Goal: Information Seeking & Learning: Learn about a topic

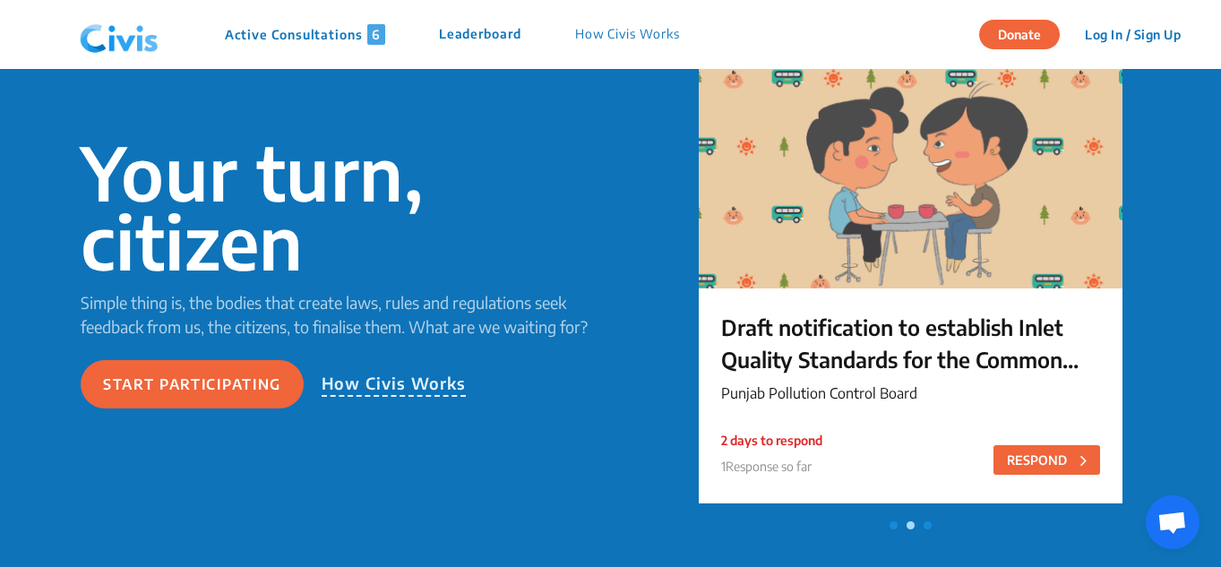
scroll to position [146, 0]
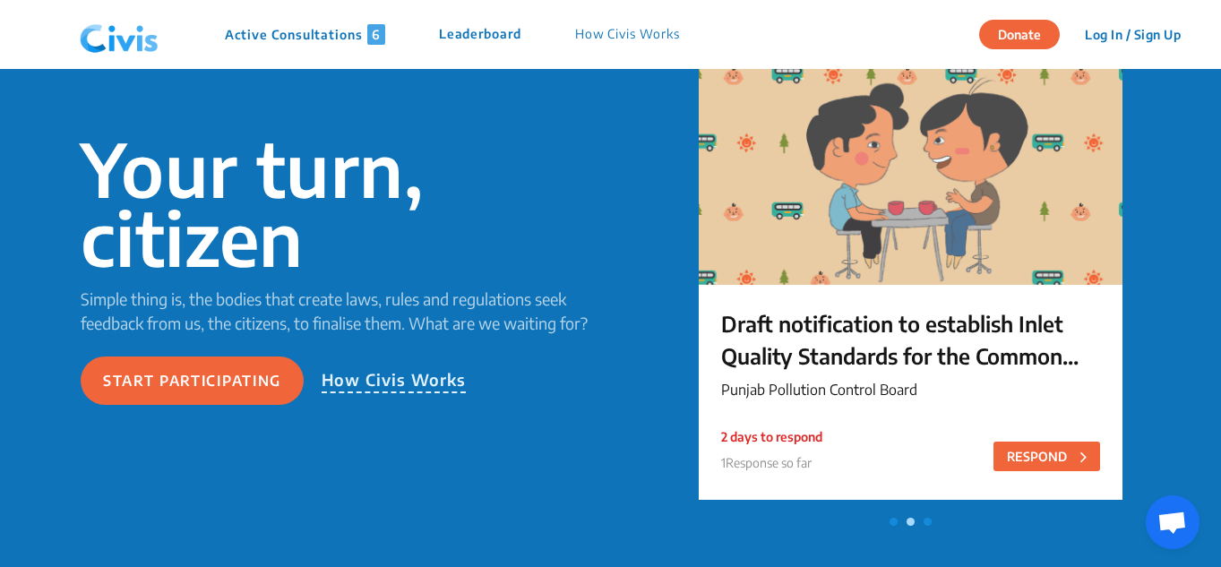
click at [801, 320] on p "Draft notification to establish Inlet Quality Standards for the Common Effluent…" at bounding box center [910, 339] width 379 height 64
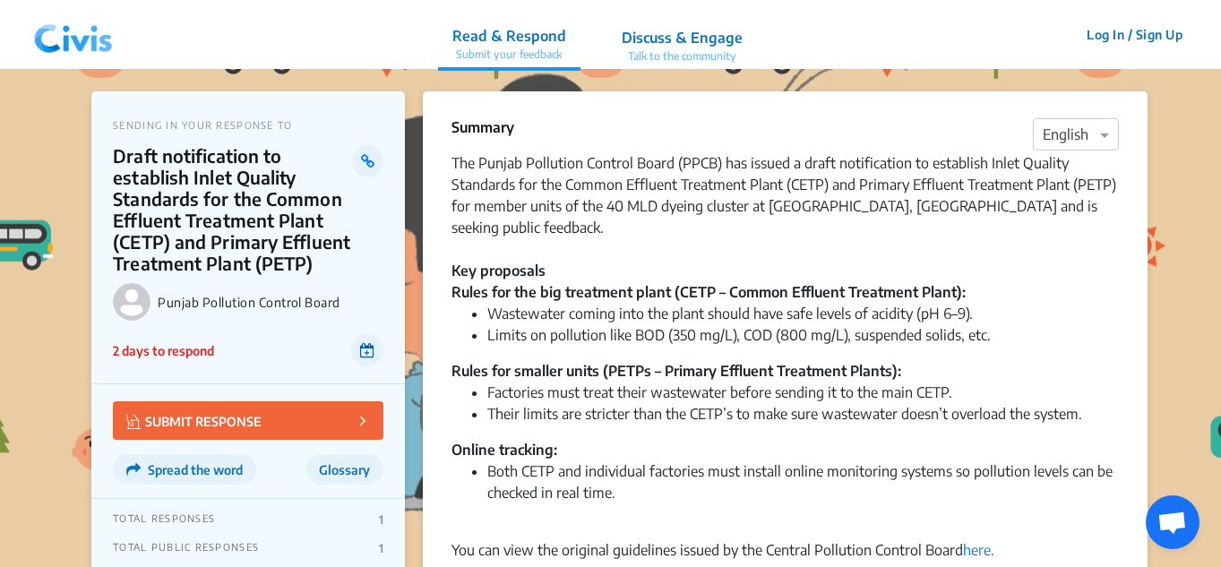
click at [368, 348] on icon at bounding box center [367, 350] width 14 height 14
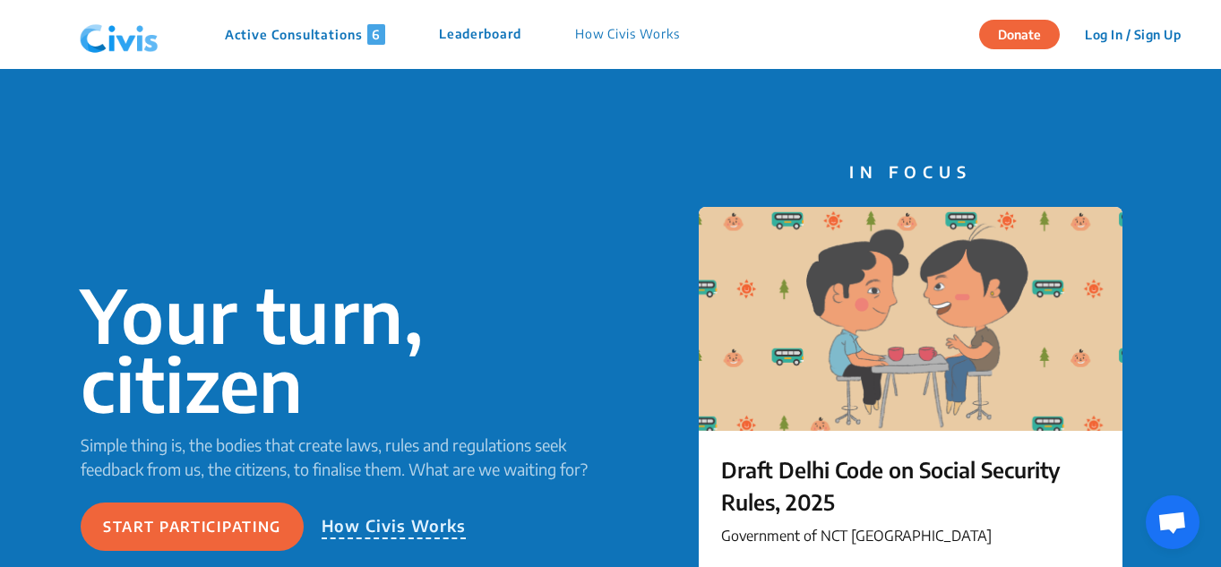
click at [288, 37] on p "Active Consultations 6" at bounding box center [305, 34] width 160 height 21
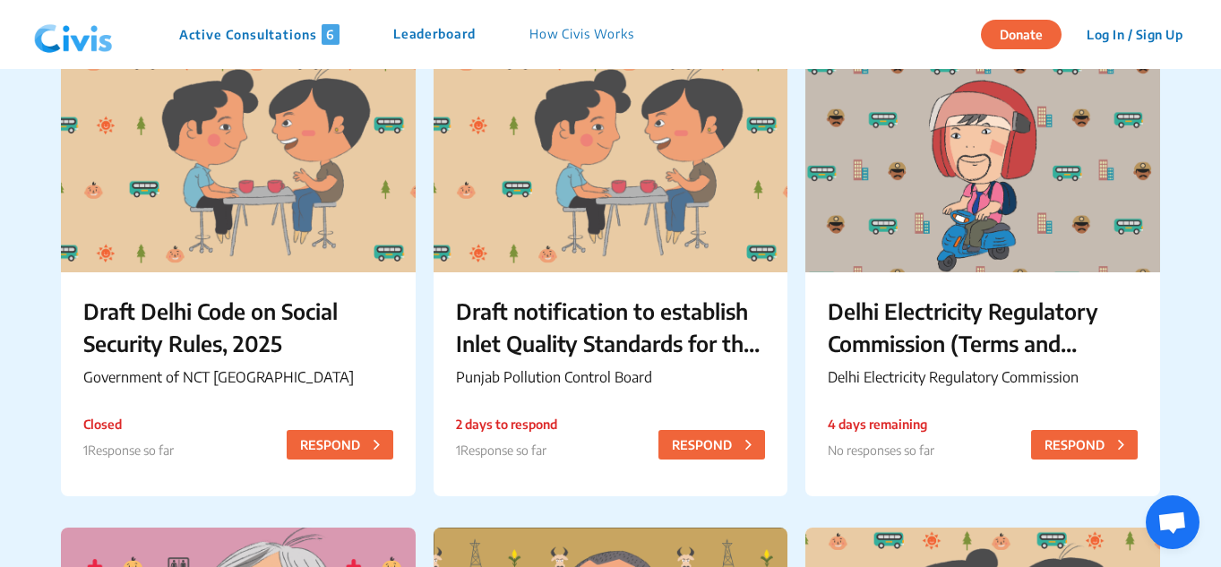
scroll to position [206, 0]
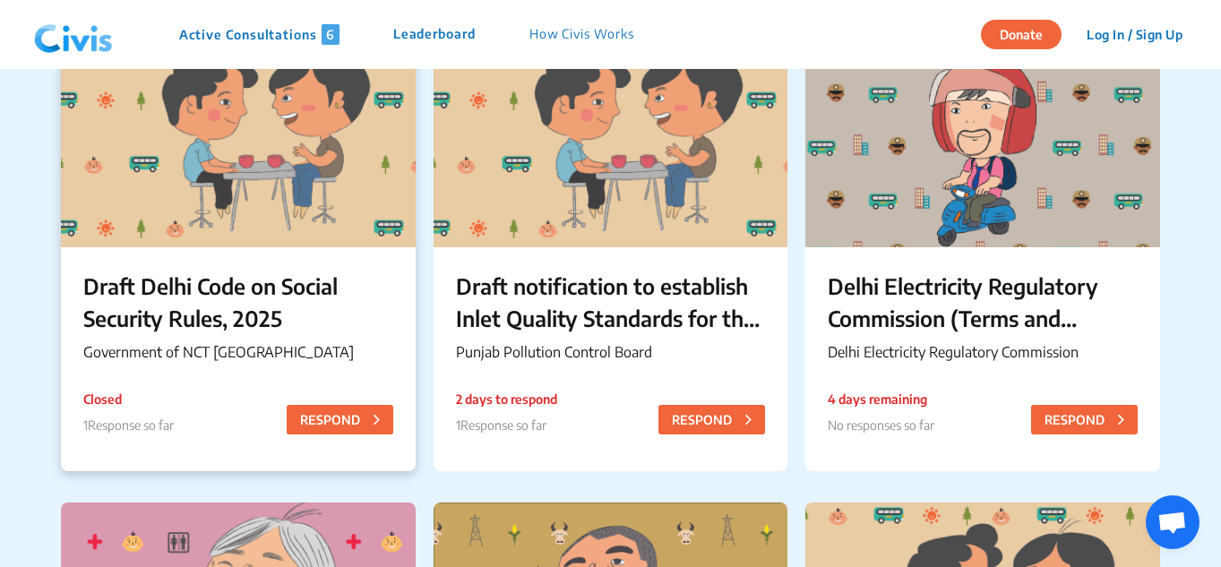
click at [254, 290] on p "Draft Delhi Code on Social Security Rules, 2025" at bounding box center [238, 302] width 310 height 64
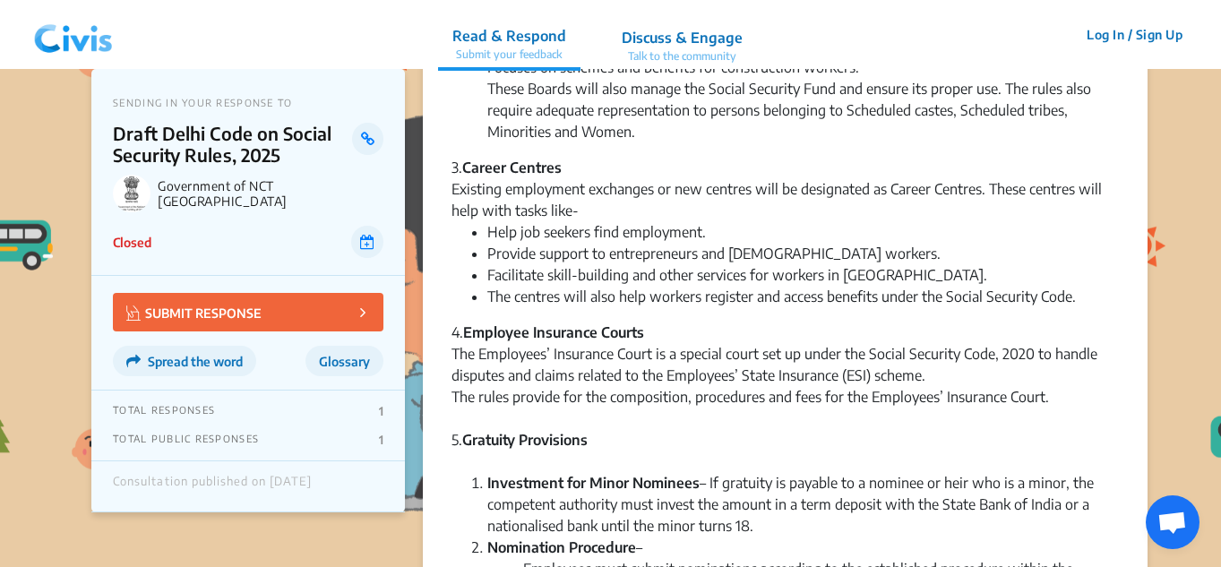
scroll to position [749, 0]
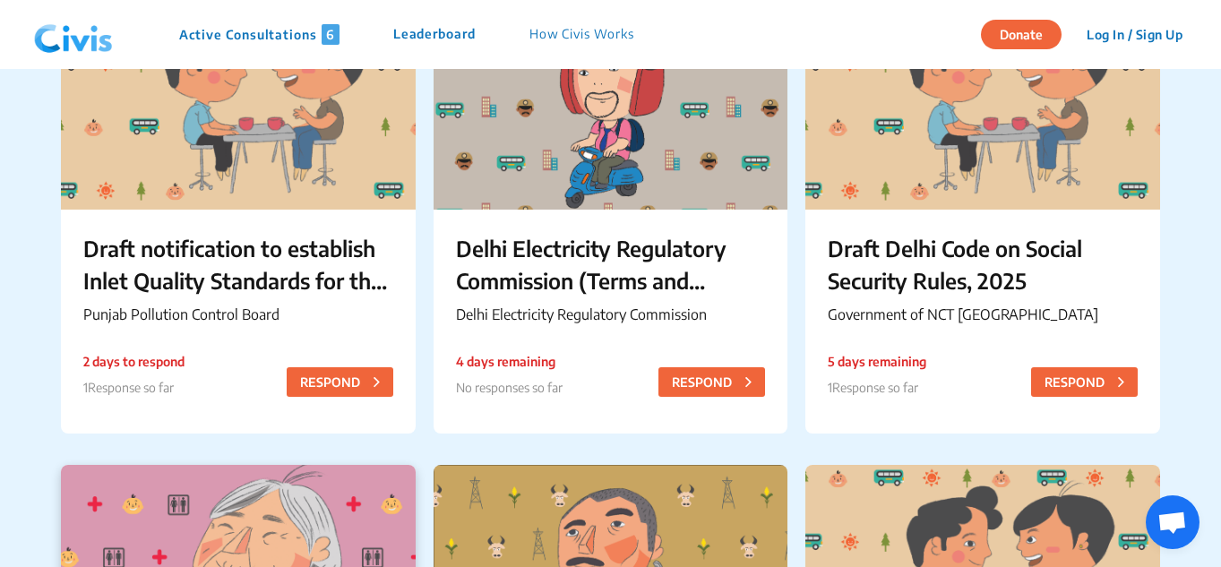
scroll to position [243, 0]
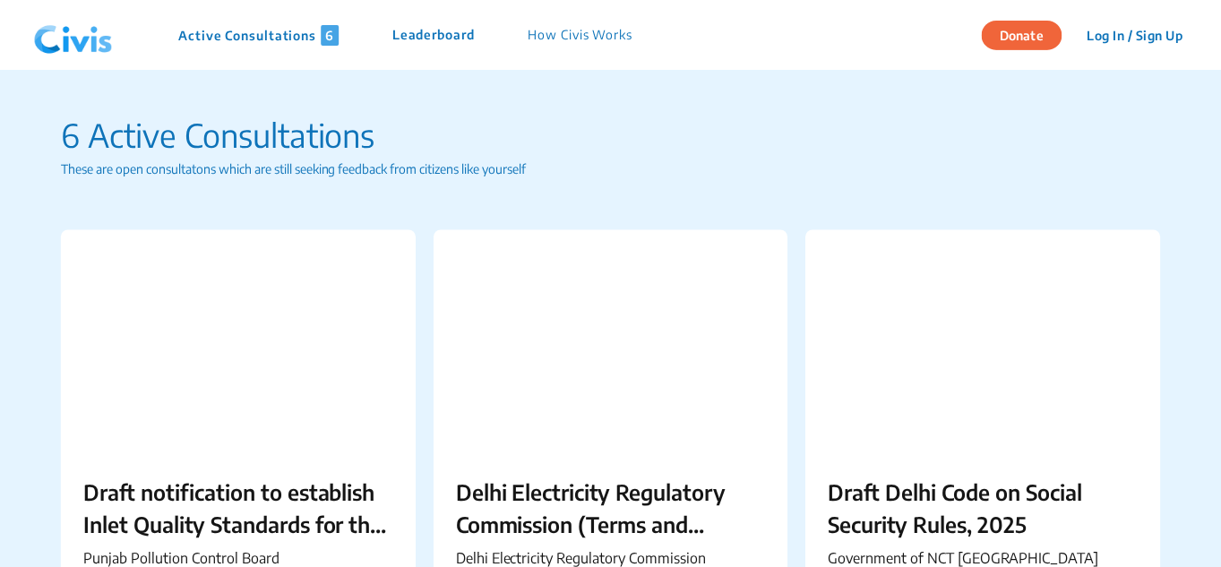
scroll to position [243, 0]
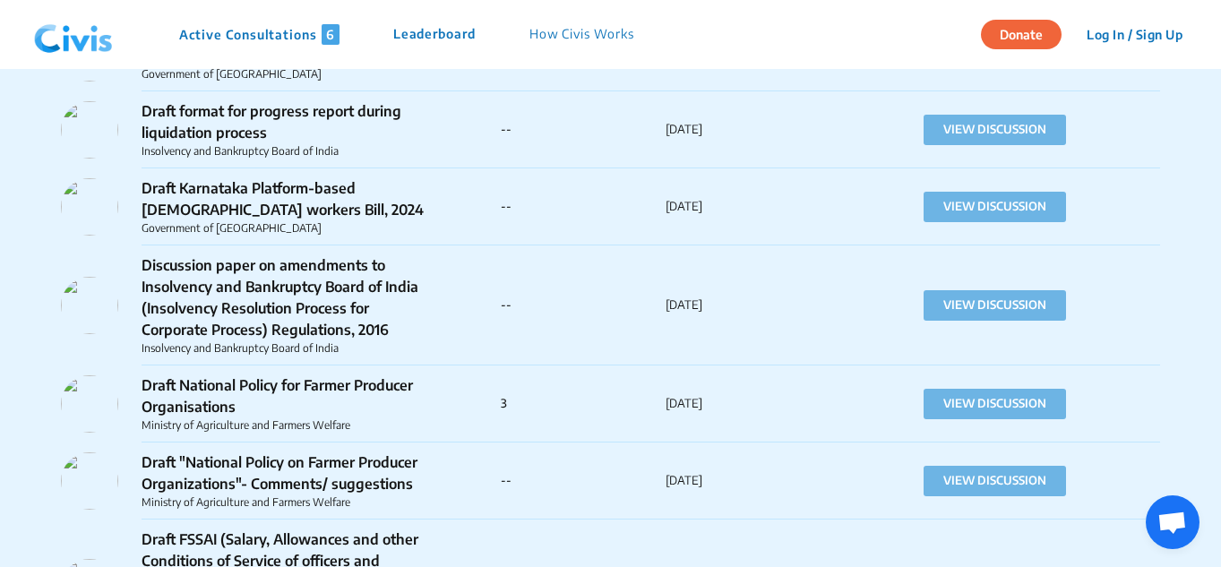
scroll to position [48244, 0]
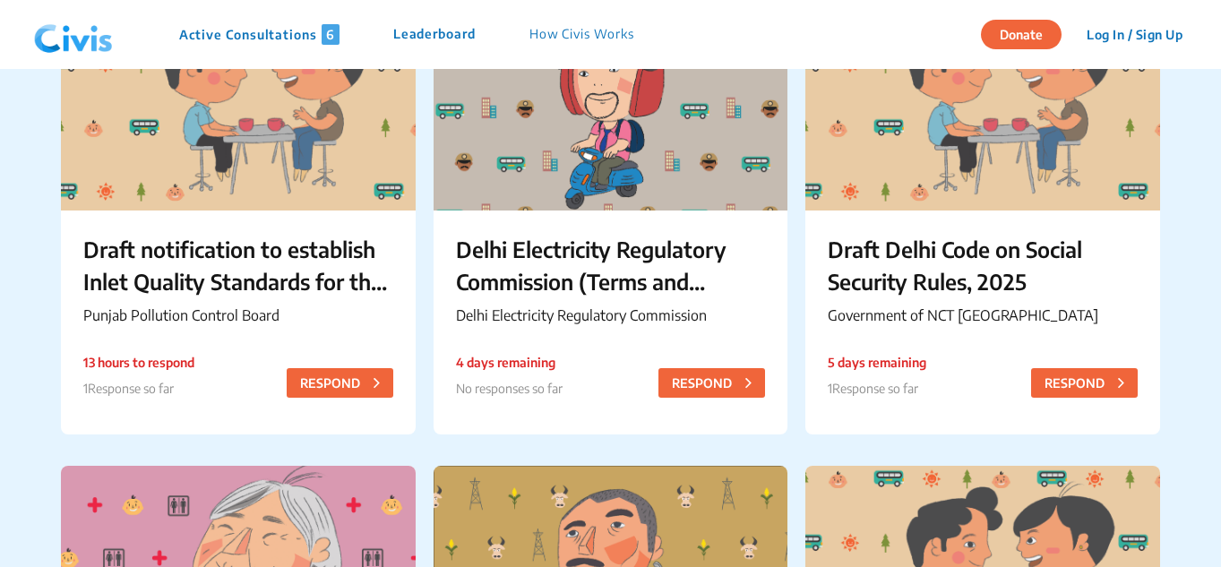
scroll to position [243, 0]
